Goal: Transaction & Acquisition: Download file/media

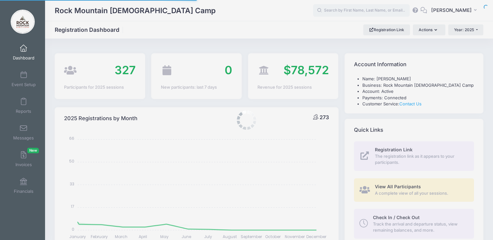
select select
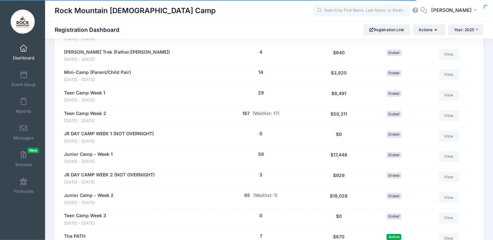
scroll to position [394, 0]
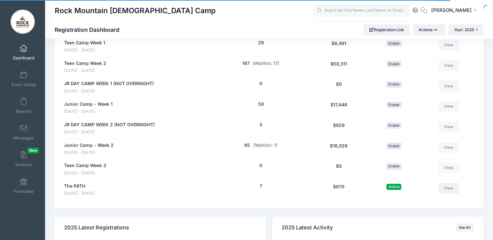
click at [447, 189] on link "View" at bounding box center [448, 188] width 21 height 11
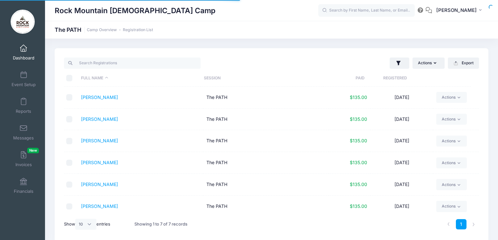
select select "10"
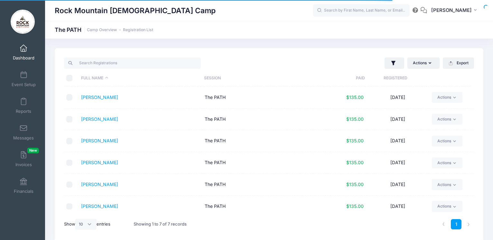
click at [65, 76] on th "\a \a \a \a" at bounding box center [71, 78] width 14 height 17
click at [67, 79] on input "\a \a \a \a" at bounding box center [69, 78] width 6 height 6
checkbox input "true"
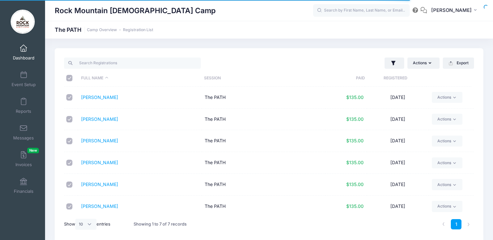
checkbox input "true"
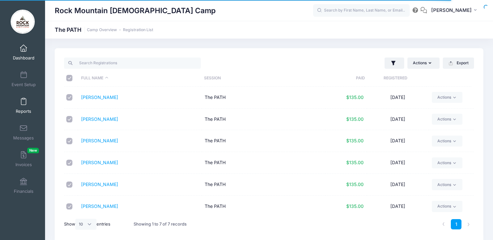
click at [23, 106] on link "Reports" at bounding box center [23, 106] width 31 height 23
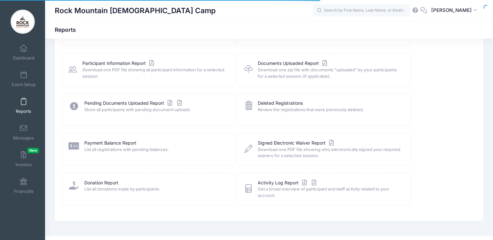
scroll to position [66, 0]
click at [116, 64] on link "Participant Information Report" at bounding box center [118, 63] width 73 height 7
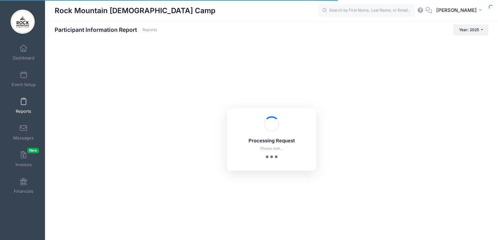
checkbox input "true"
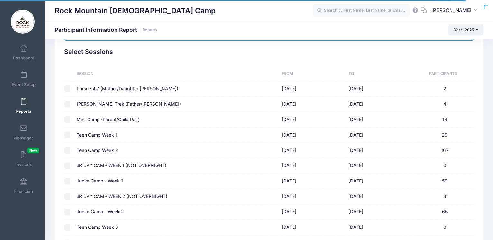
scroll to position [66, 0]
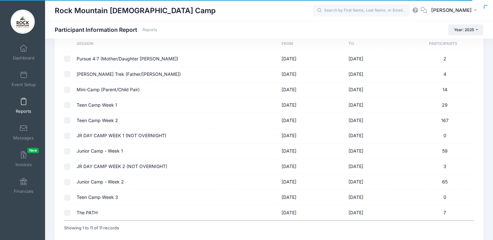
click at [66, 213] on input "checkbox" at bounding box center [67, 213] width 6 height 6
checkbox input "true"
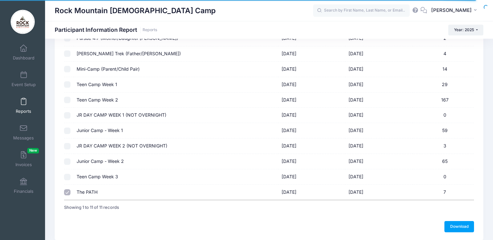
scroll to position [111, 0]
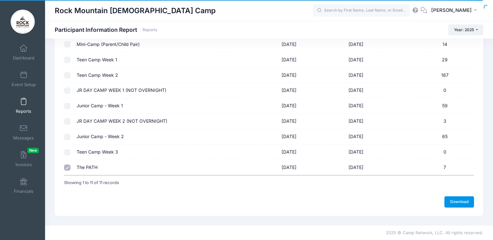
click at [460, 200] on link "Download" at bounding box center [459, 201] width 30 height 11
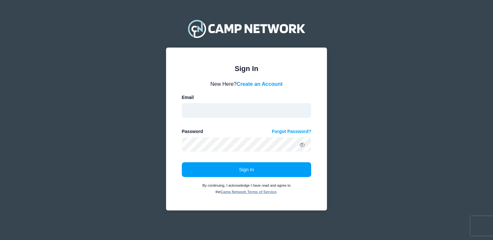
click at [209, 112] on input "email" at bounding box center [247, 110] width 130 height 15
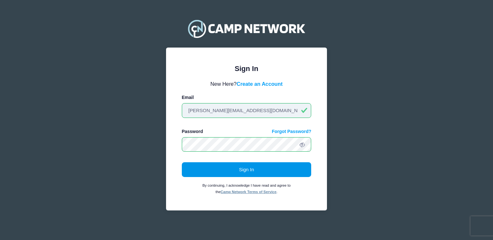
type input "[PERSON_NAME][EMAIL_ADDRESS][DOMAIN_NAME]"
click at [241, 168] on button "Sign In" at bounding box center [247, 169] width 130 height 15
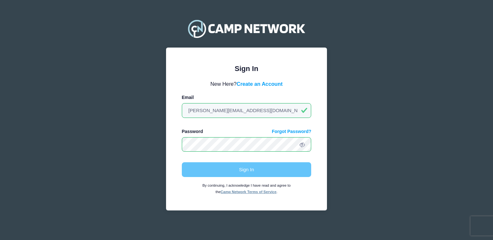
click at [250, 169] on div "Sign In By continuing, I acknowledge I have read and agree to the Camp Network …" at bounding box center [247, 178] width 130 height 32
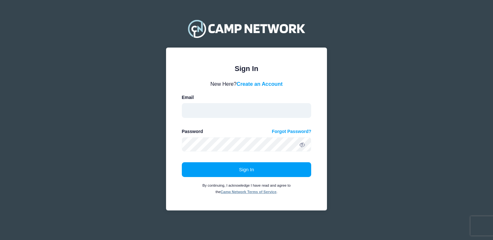
click at [211, 111] on input "email" at bounding box center [247, 110] width 130 height 15
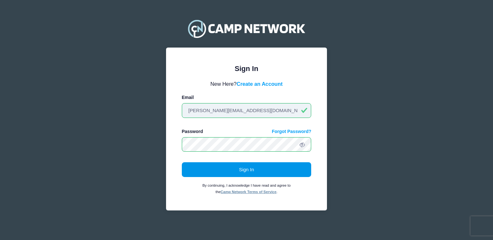
type input "Reid@rockmountain.org"
click at [246, 170] on button "Sign In" at bounding box center [247, 169] width 130 height 15
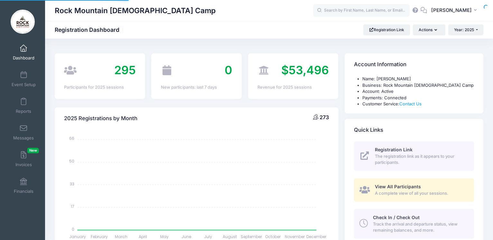
select select
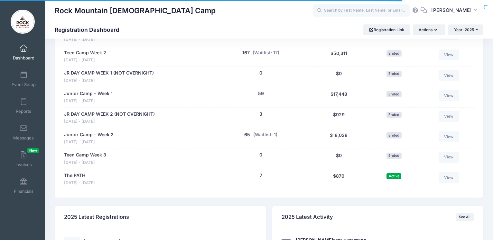
scroll to position [492, 0]
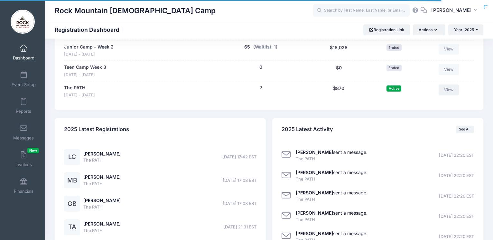
click at [450, 91] on link "View" at bounding box center [448, 90] width 21 height 11
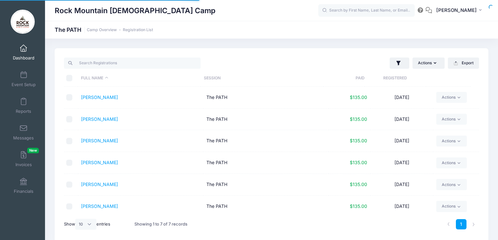
select select "10"
